Goal: Consume media (video, audio)

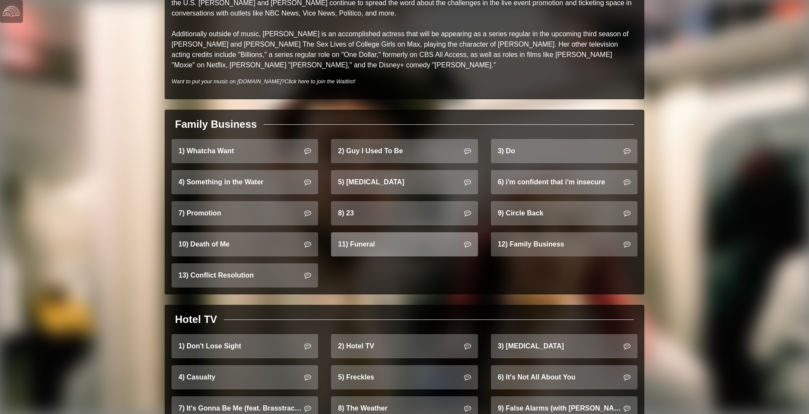
scroll to position [526, 0]
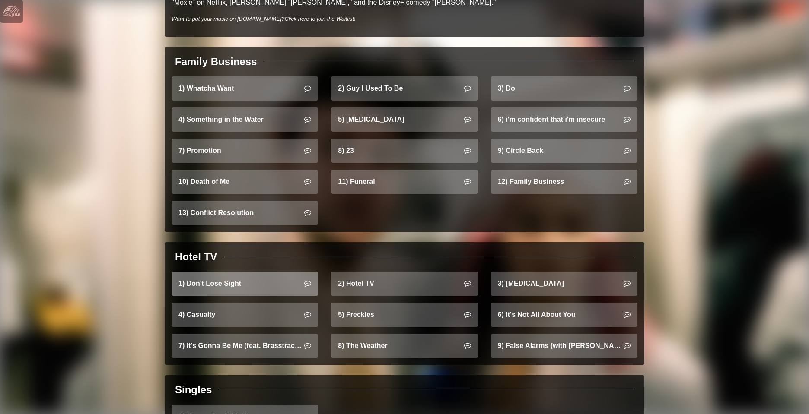
click at [250, 274] on link "1) Don't Lose Sight" at bounding box center [245, 284] width 146 height 24
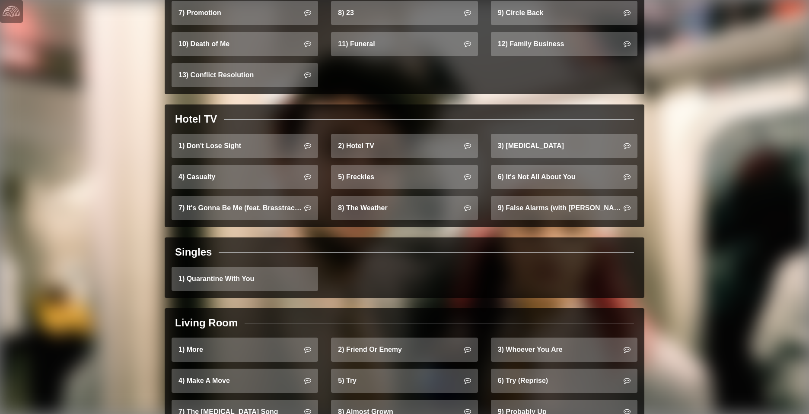
scroll to position [665, 0]
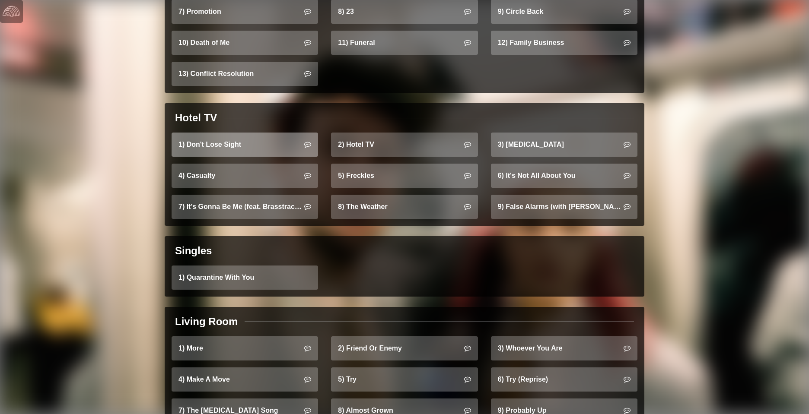
click at [220, 133] on link "1) Don't Lose Sight" at bounding box center [245, 145] width 146 height 24
click at [309, 141] on icon at bounding box center [307, 144] width 7 height 7
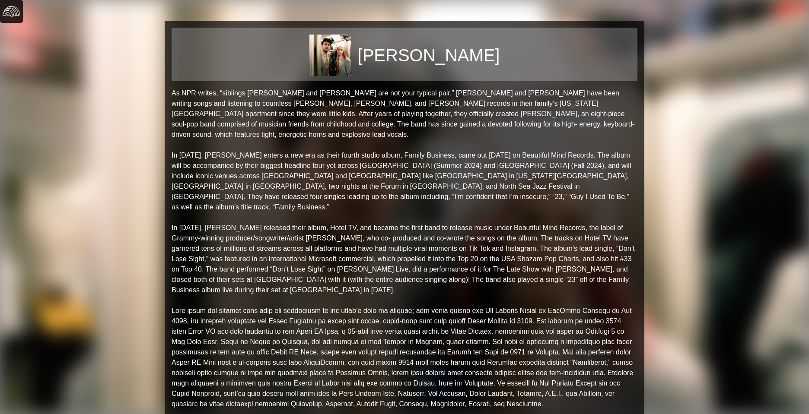
click at [10, 13] on img at bounding box center [11, 11] width 17 height 17
click at [11, 13] on img at bounding box center [11, 11] width 17 height 17
